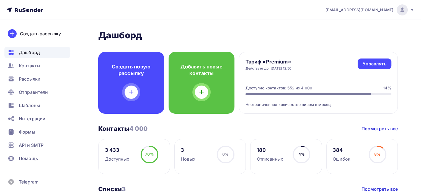
scroll to position [28, 0]
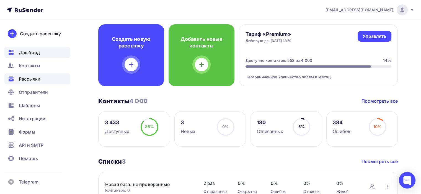
click at [31, 76] on span "Рассылки" at bounding box center [30, 79] width 22 height 7
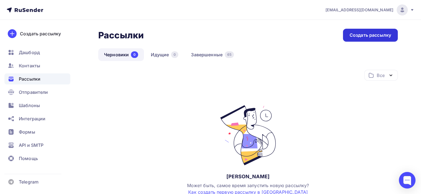
click at [355, 39] on div "Создать рассылку" at bounding box center [370, 35] width 55 height 13
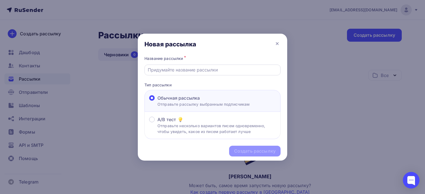
click at [170, 73] on div at bounding box center [212, 70] width 136 height 11
click at [172, 67] on input "text" at bounding box center [213, 70] width 130 height 7
type input "Y"
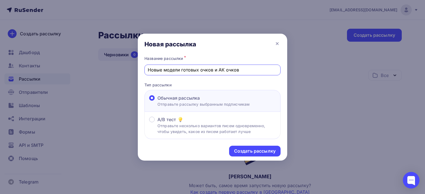
drag, startPoint x: 238, startPoint y: 68, endPoint x: 103, endPoint y: 59, distance: 135.5
click at [103, 59] on div "Новая рассылка Название рассылки * Новые модели готовых очков и АК очков Тип ра…" at bounding box center [212, 97] width 425 height 194
type input "Новые модели готовых очков и АК очков"
click at [252, 150] on div "Создать рассылку" at bounding box center [254, 151] width 41 height 6
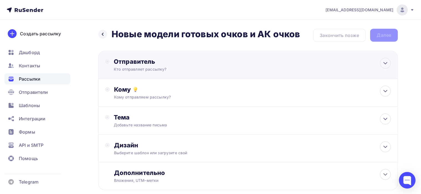
click at [201, 67] on div "Кто отправляет рассылку?" at bounding box center [168, 70] width 108 height 6
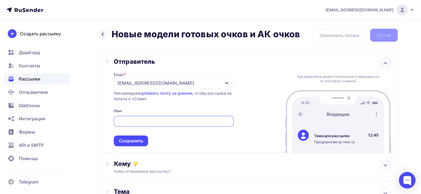
type input "[PERSON_NAME]"
type input "Оптика Афина"
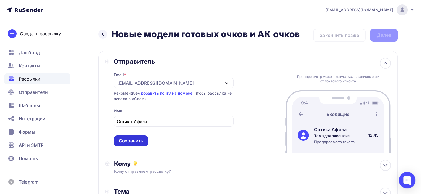
click at [138, 140] on div "Сохранить" at bounding box center [131, 141] width 24 height 6
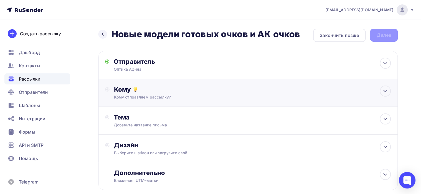
click at [176, 83] on div "Кому Кому отправляем рассылку? Списки получателей Выберите список Все списки id…" at bounding box center [247, 93] width 299 height 28
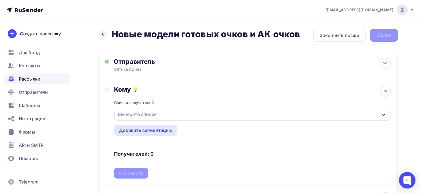
click at [173, 114] on div "Выберите список" at bounding box center [252, 114] width 276 height 13
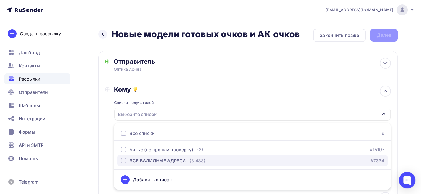
click at [154, 160] on div "ВСЕ ВАЛИДНЫЕ АДРЕСА" at bounding box center [157, 161] width 56 height 7
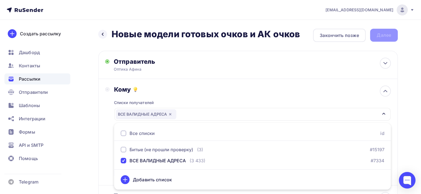
click at [185, 101] on div "Списки получателей ВСЕ ВАЛИДНЫЕ АДРЕСА Все списки id Битые (не прошли проверку)…" at bounding box center [252, 135] width 276 height 85
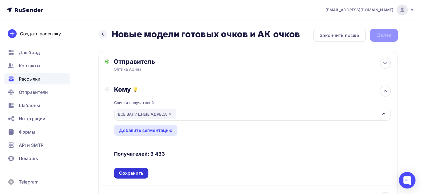
click at [136, 172] on div "Сохранить" at bounding box center [131, 173] width 24 height 6
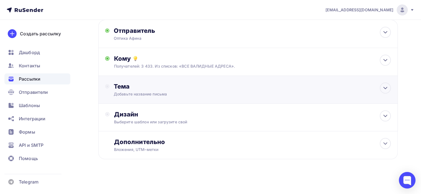
click at [187, 92] on div "Добавьте название письма" at bounding box center [163, 95] width 98 height 6
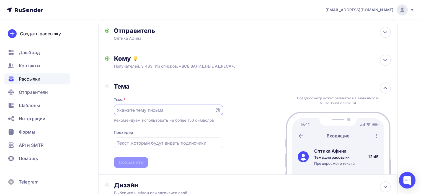
paste input "Новые модели готовых очков и АК очков"
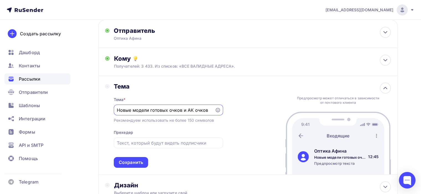
drag, startPoint x: 182, startPoint y: 109, endPoint x: 221, endPoint y: 110, distance: 39.5
click at [221, 110] on div "Новые модели готовых очков и АК очков" at bounding box center [168, 110] width 109 height 11
click at [169, 108] on input "Новые модели готовых очков" at bounding box center [164, 110] width 95 height 7
click at [194, 109] on input "Новые модели готовых и АК очков" at bounding box center [164, 110] width 95 height 7
drag, startPoint x: 210, startPoint y: 110, endPoint x: 95, endPoint y: 107, distance: 115.3
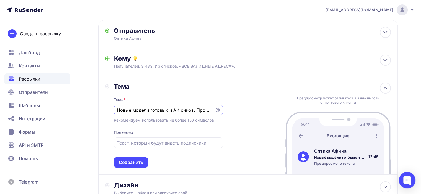
click at [95, 107] on div "Назад Новые модели готовых очков и АК очков Новые модели готовых очков и АК очк…" at bounding box center [210, 127] width 421 height 277
type input "Новые модели готовых и АК очков. Продление акции"
click at [242, 132] on div "Тема Тема * Новые модели готовых и АК очков. Продление акции Рекомендуем исполь…" at bounding box center [247, 125] width 299 height 99
click at [164, 144] on input "text" at bounding box center [168, 143] width 103 height 7
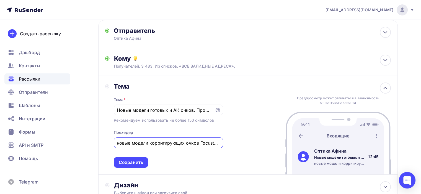
drag, startPoint x: 169, startPoint y: 143, endPoint x: 88, endPoint y: 141, distance: 80.7
click at [88, 141] on div "Назад Новые модели готовых очков и АК очков Новые модели готовых очков и АК очк…" at bounding box center [210, 127] width 421 height 277
type input "новые модели корригирующих очков Focustoday"
click at [233, 134] on div "Тема Тема * Новые модели готовых и АК очков. Продление акции Рекомендуем исполь…" at bounding box center [247, 125] width 299 height 99
click at [131, 163] on div "Сохранить" at bounding box center [131, 163] width 24 height 6
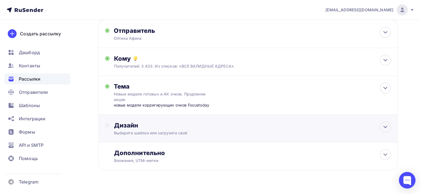
click at [242, 122] on div "Дизайн" at bounding box center [252, 126] width 276 height 8
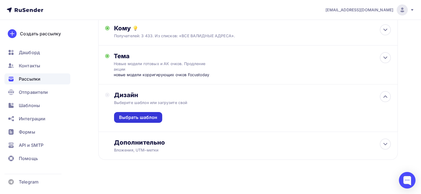
scroll to position [62, 0]
click at [156, 118] on div "Выбрать шаблон" at bounding box center [138, 117] width 38 height 6
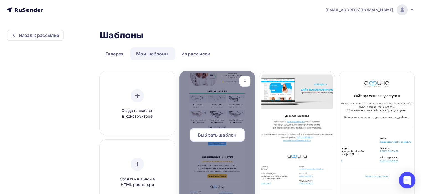
click at [221, 132] on span "Выбрать шаблон" at bounding box center [217, 135] width 38 height 7
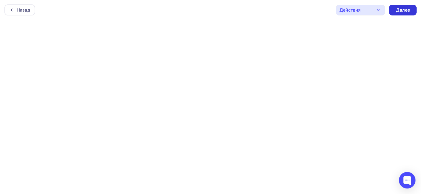
click at [401, 8] on div "Далее" at bounding box center [402, 10] width 14 height 6
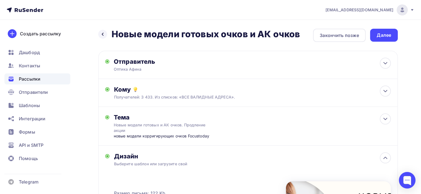
click at [373, 36] on div "Далее" at bounding box center [384, 35] width 28 height 13
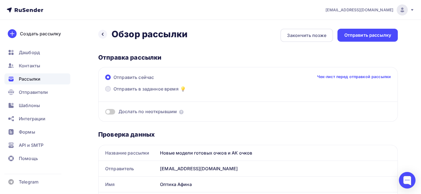
click at [155, 89] on span "Отправить в заданное время" at bounding box center [145, 89] width 65 height 7
click at [113, 92] on input "Отправить в заданное время" at bounding box center [113, 92] width 0 height 0
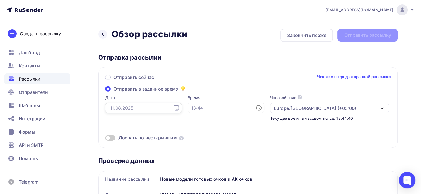
click at [156, 110] on input "text" at bounding box center [143, 108] width 77 height 11
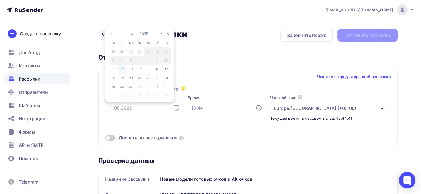
click at [121, 69] on div "12" at bounding box center [122, 69] width 9 height 5
type input "[DATE]"
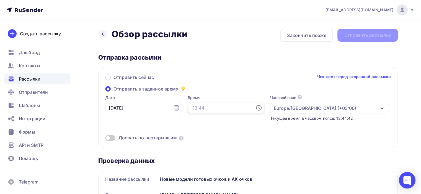
click at [200, 110] on input "text" at bounding box center [225, 108] width 77 height 11
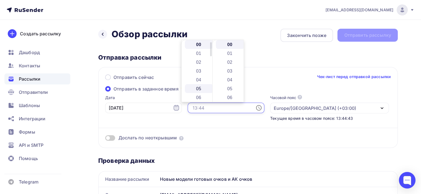
scroll to position [28, 0]
click at [200, 93] on li "09" at bounding box center [199, 96] width 28 height 9
type input "09:00"
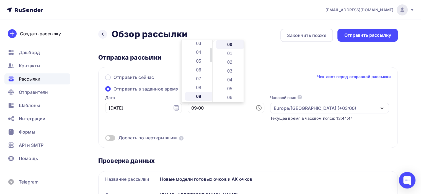
scroll to position [80, 0]
click at [279, 61] on div "Отправка рассылки Отправить сейчас Чек-лист перед отправкой рассылки Отправить …" at bounding box center [247, 101] width 299 height 95
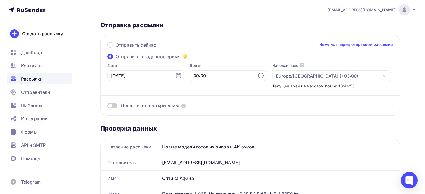
scroll to position [0, 0]
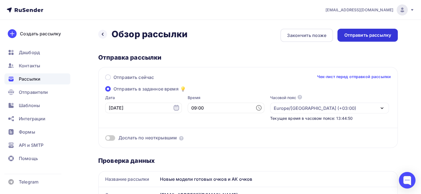
click at [366, 37] on div "Отправить рассылку" at bounding box center [367, 35] width 47 height 6
